Goal: Find specific page/section: Find specific page/section

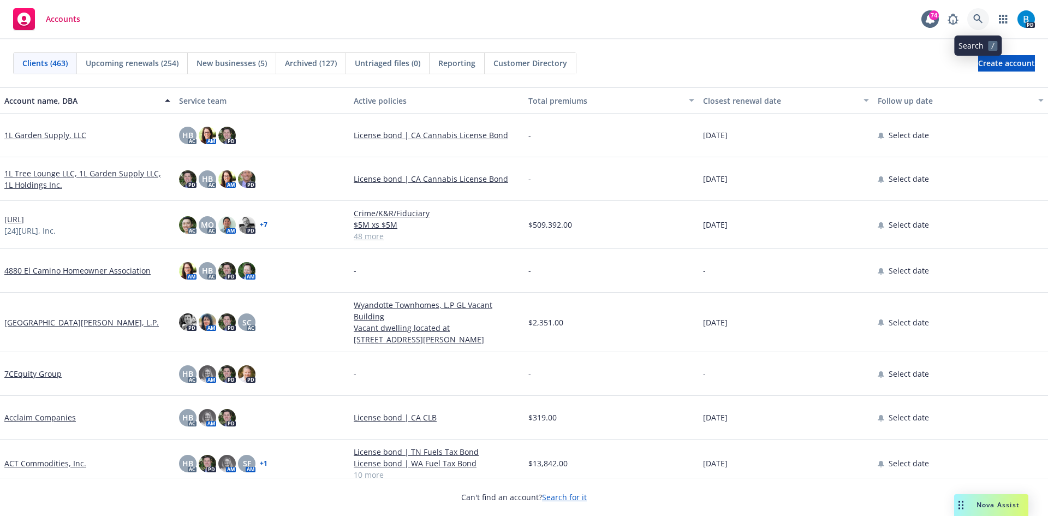
click at [979, 19] on icon at bounding box center [977, 18] width 9 height 9
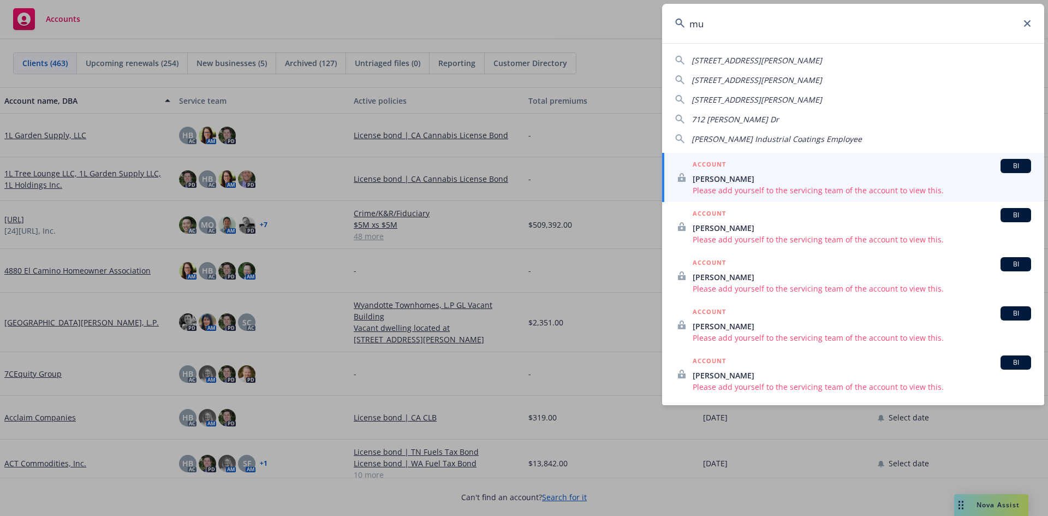
type input "m"
